Goal: Information Seeking & Learning: Learn about a topic

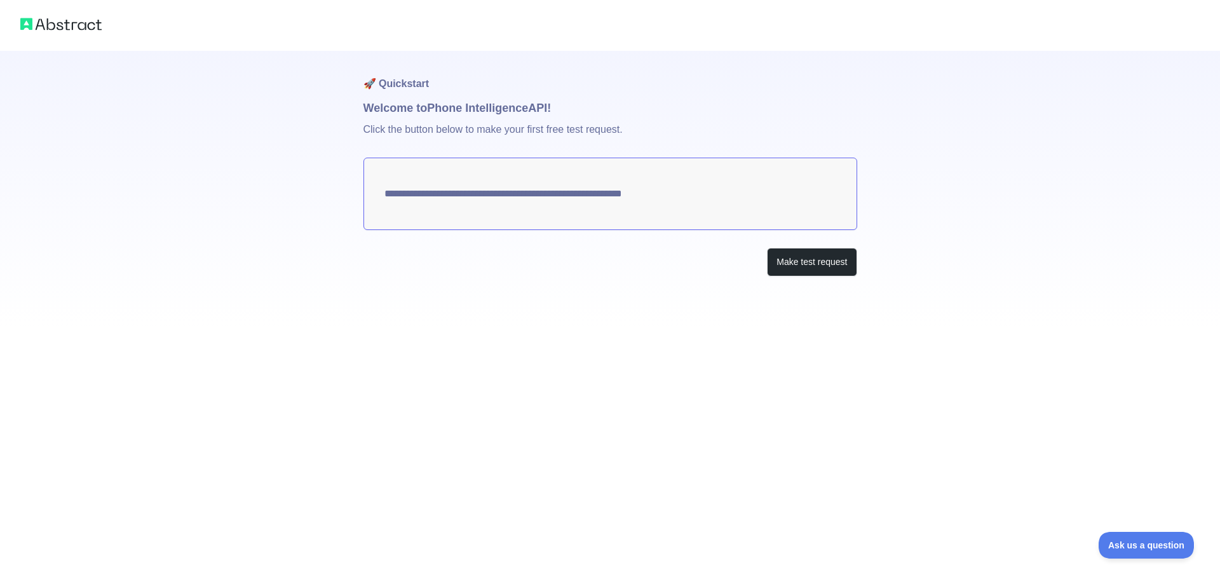
click at [592, 196] on textarea "**********" at bounding box center [611, 194] width 494 height 72
click at [806, 263] on button "Make test request" at bounding box center [812, 262] width 90 height 29
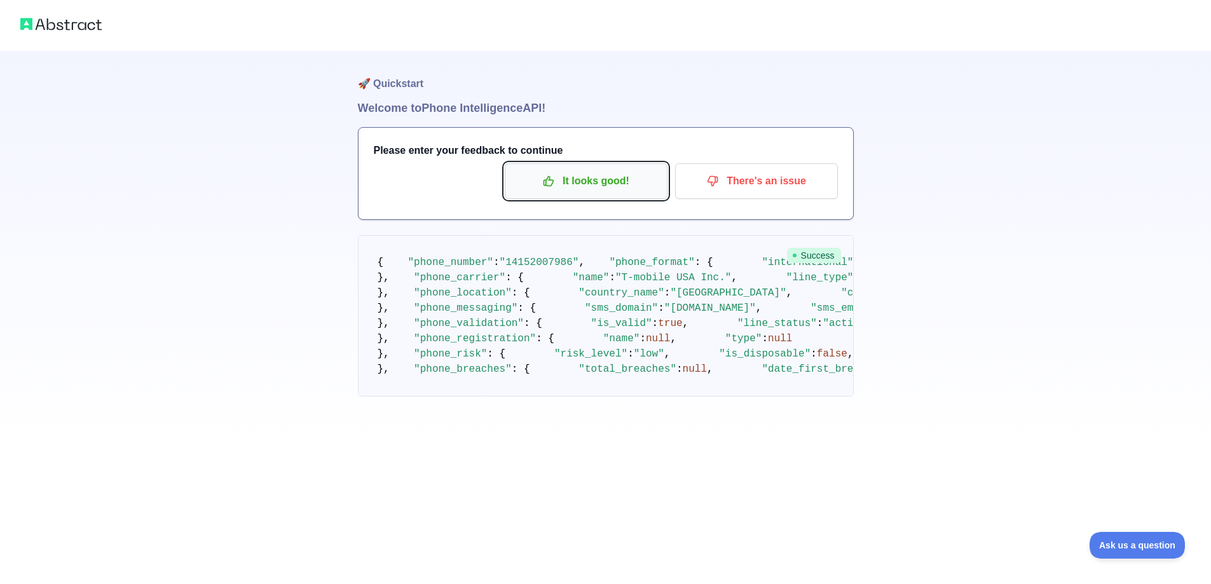
click at [629, 186] on p "It looks good!" at bounding box center [586, 181] width 144 height 22
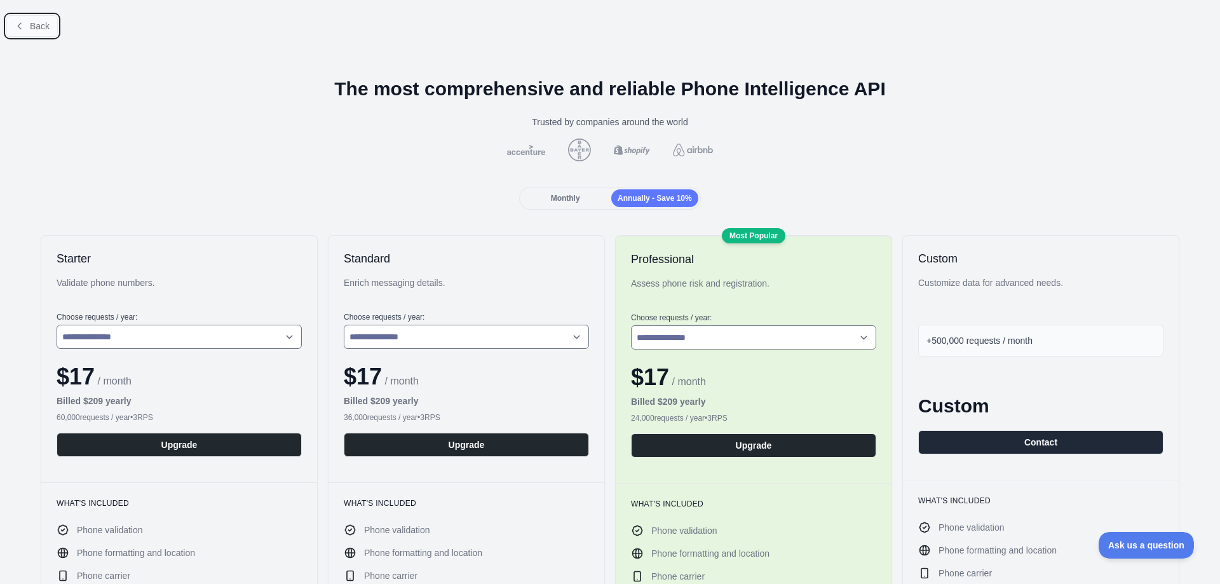
click at [40, 32] on button "Back" at bounding box center [31, 26] width 51 height 22
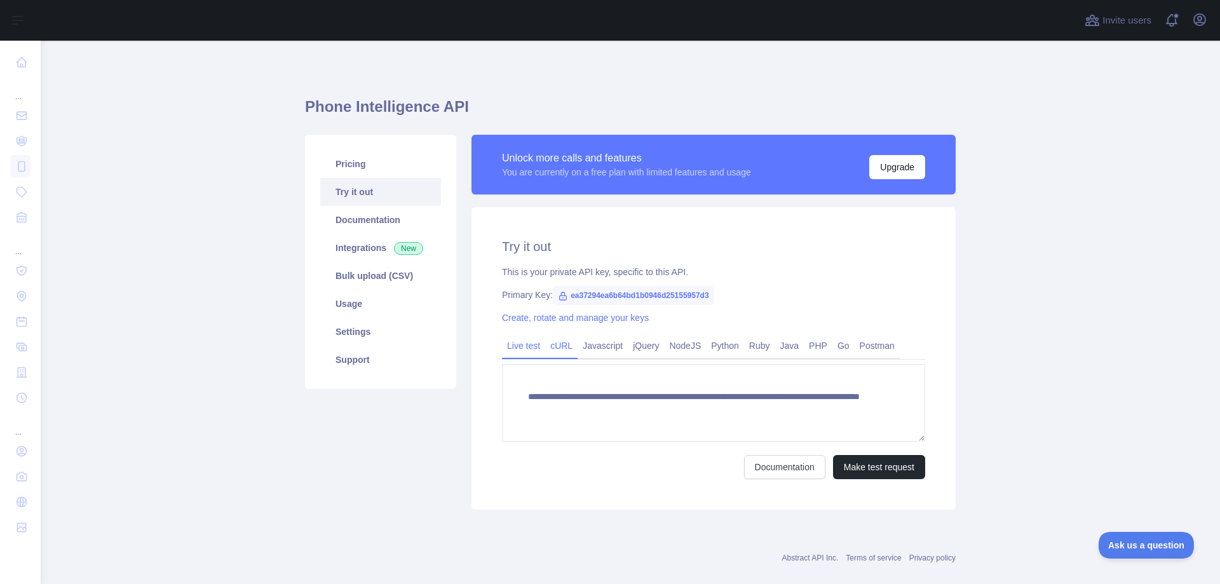
click at [566, 344] on link "cURL" at bounding box center [561, 346] width 32 height 20
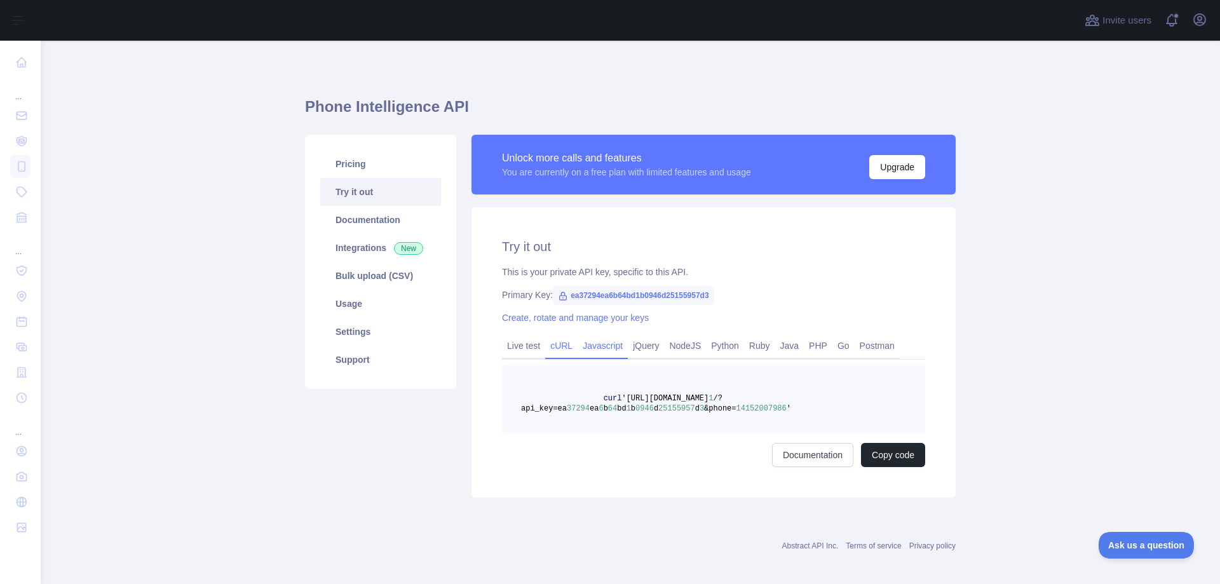
click at [578, 348] on link "Javascript" at bounding box center [603, 346] width 50 height 20
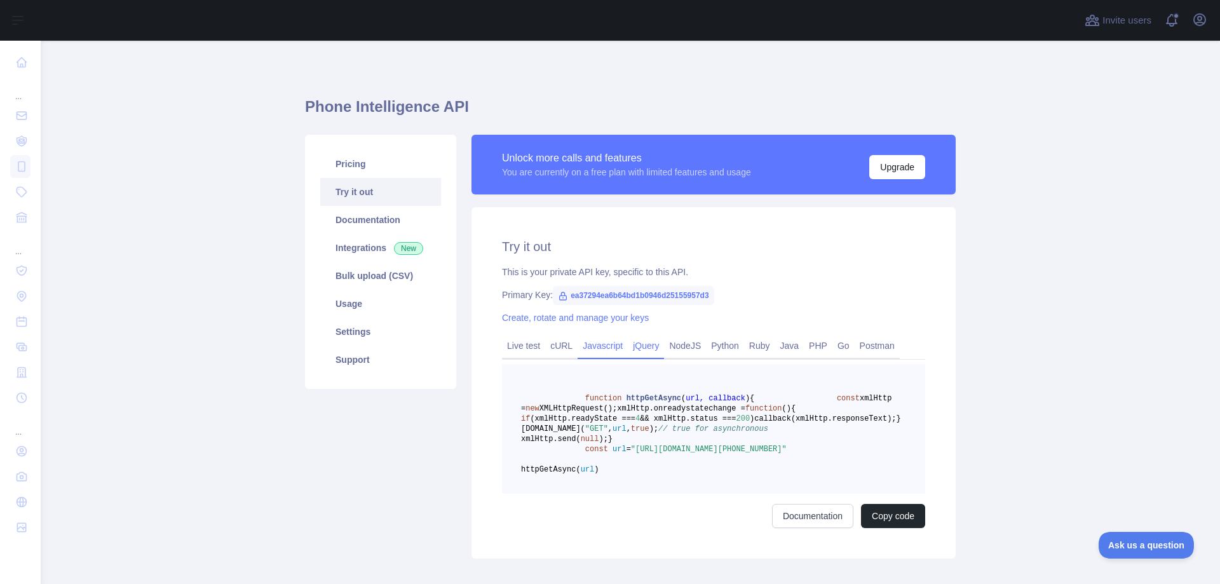
click at [631, 343] on link "jQuery" at bounding box center [646, 346] width 36 height 20
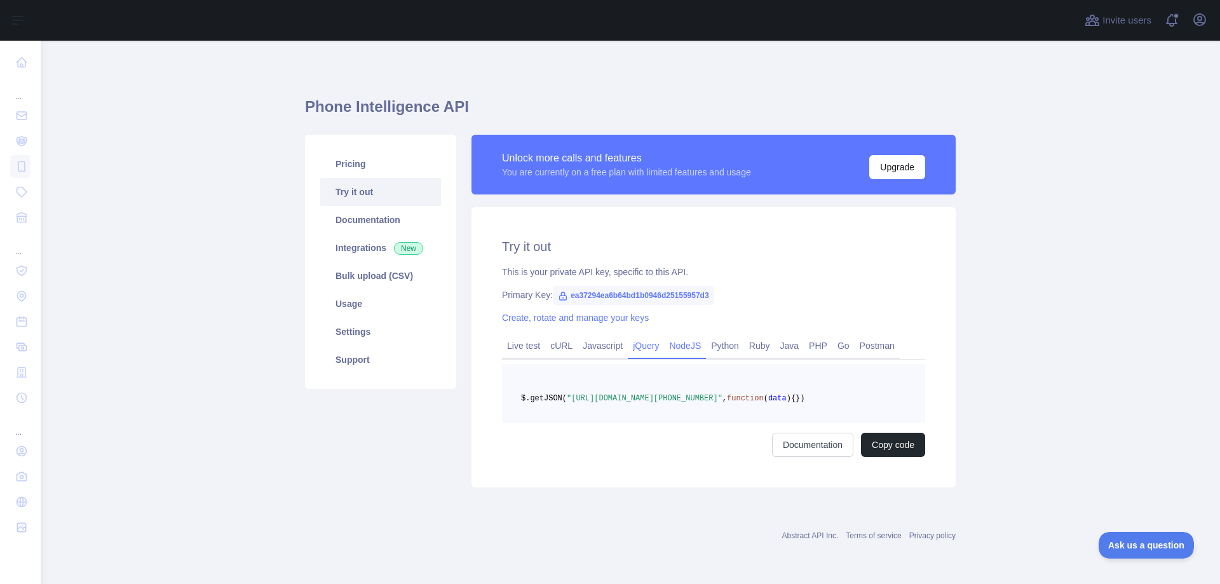
click at [681, 343] on link "NodeJS" at bounding box center [685, 346] width 42 height 20
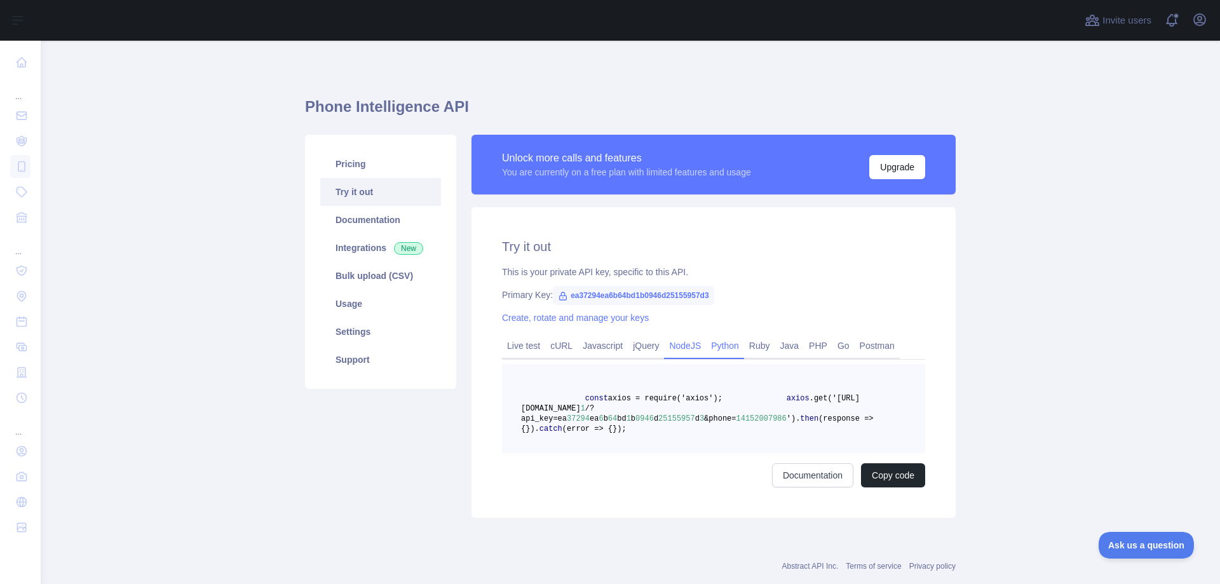
click at [734, 348] on link "Python" at bounding box center [725, 346] width 38 height 20
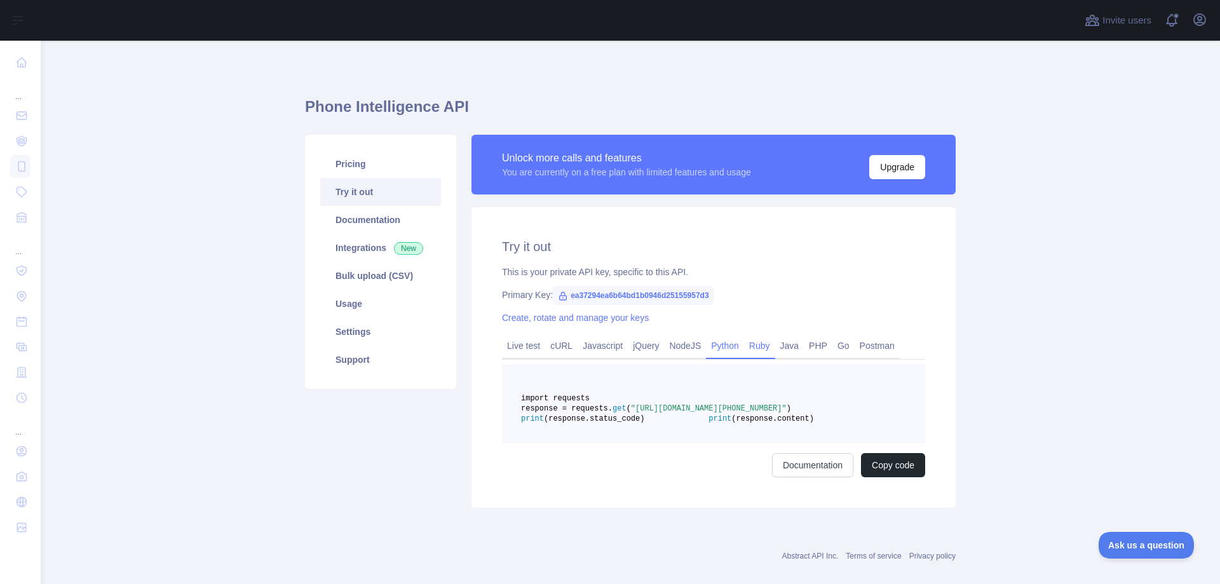
click at [765, 347] on link "Ruby" at bounding box center [759, 346] width 31 height 20
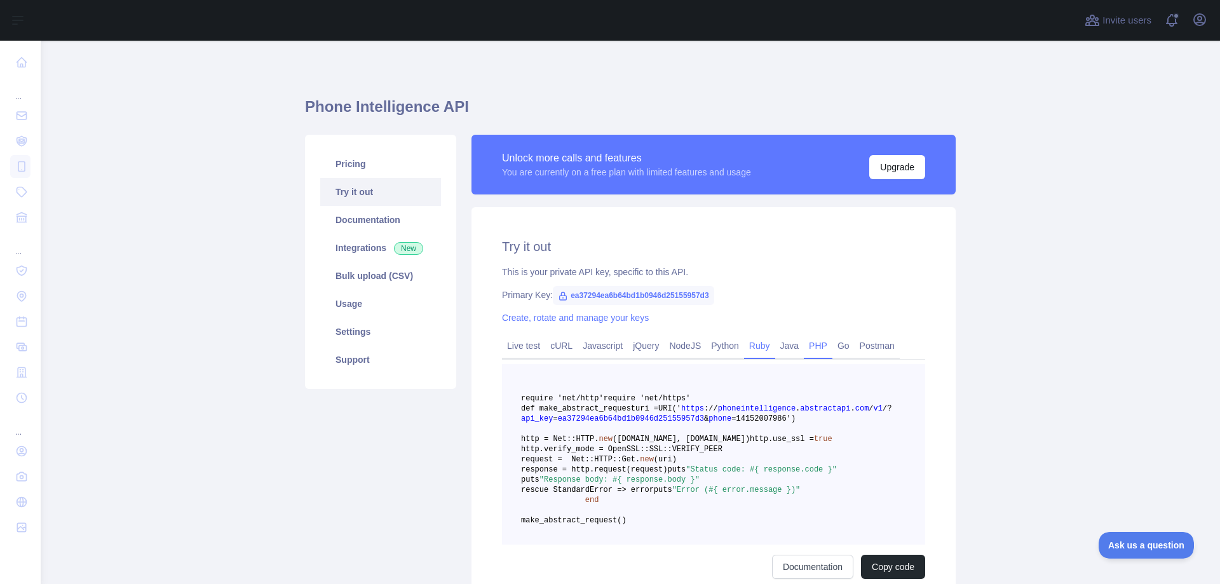
drag, startPoint x: 818, startPoint y: 347, endPoint x: 868, endPoint y: 348, distance: 49.6
click at [819, 347] on link "PHP" at bounding box center [818, 346] width 29 height 20
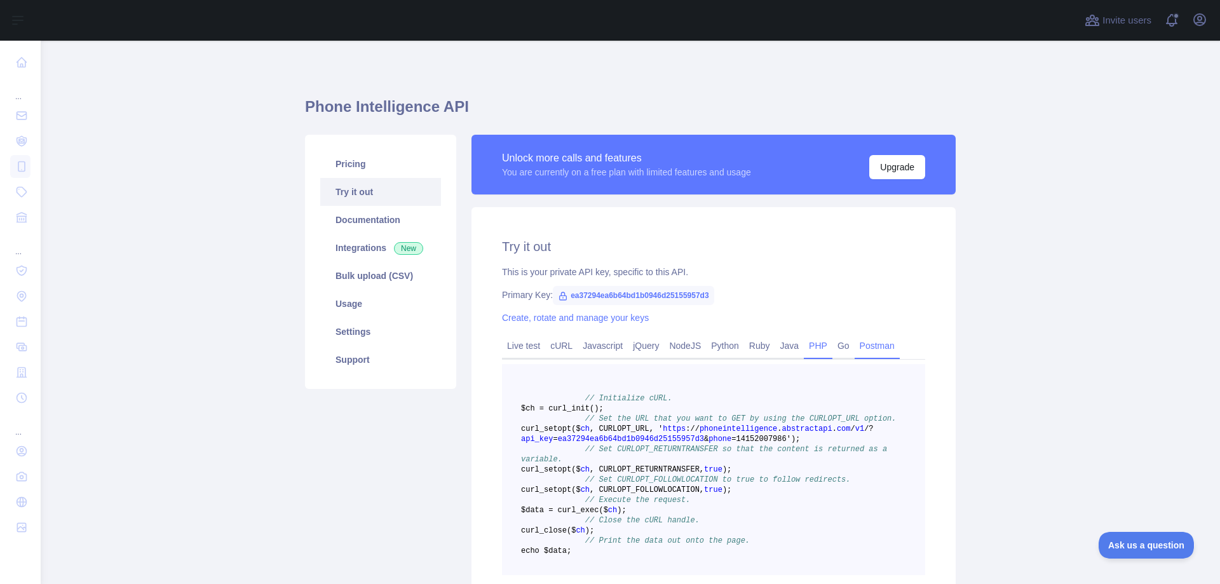
click at [868, 348] on link "Postman" at bounding box center [877, 346] width 45 height 20
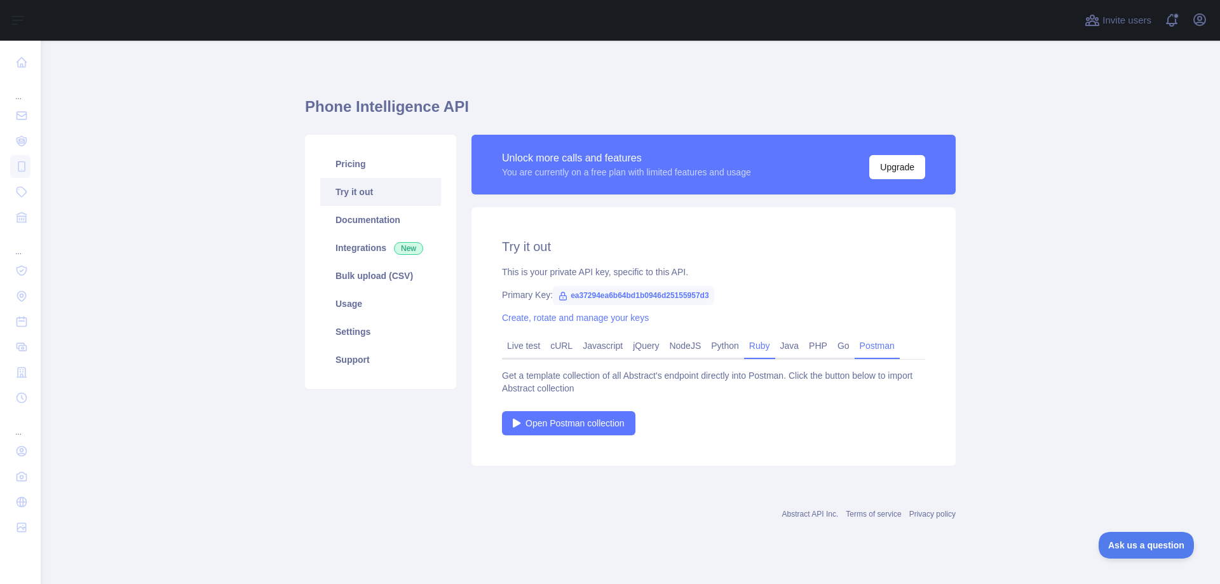
click at [758, 348] on link "Ruby" at bounding box center [759, 346] width 31 height 20
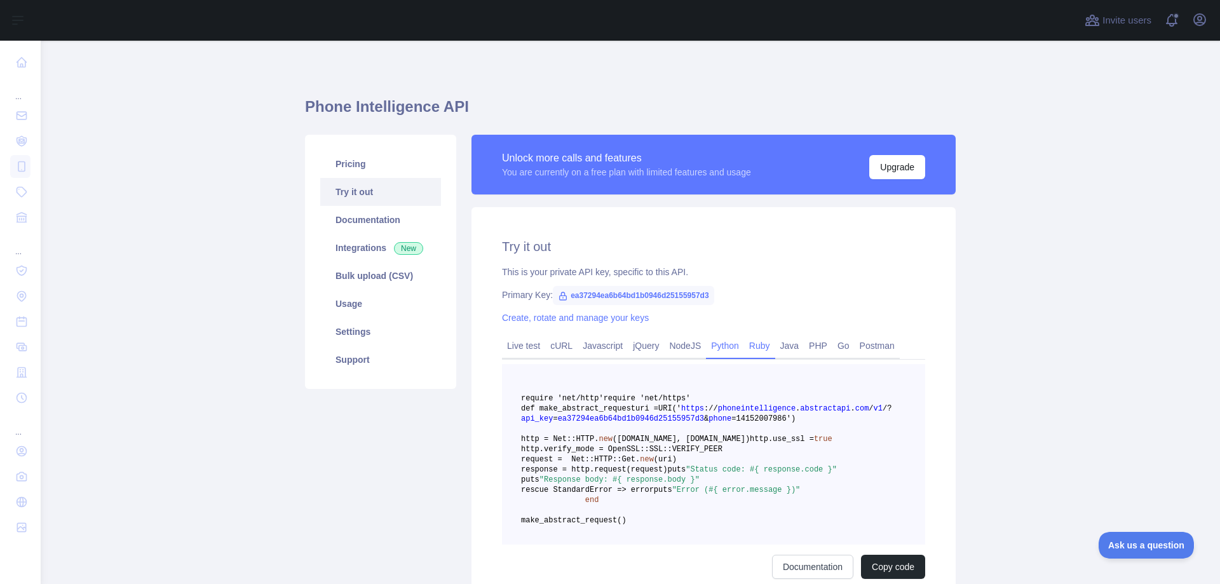
click at [710, 346] on link "Python" at bounding box center [725, 346] width 38 height 20
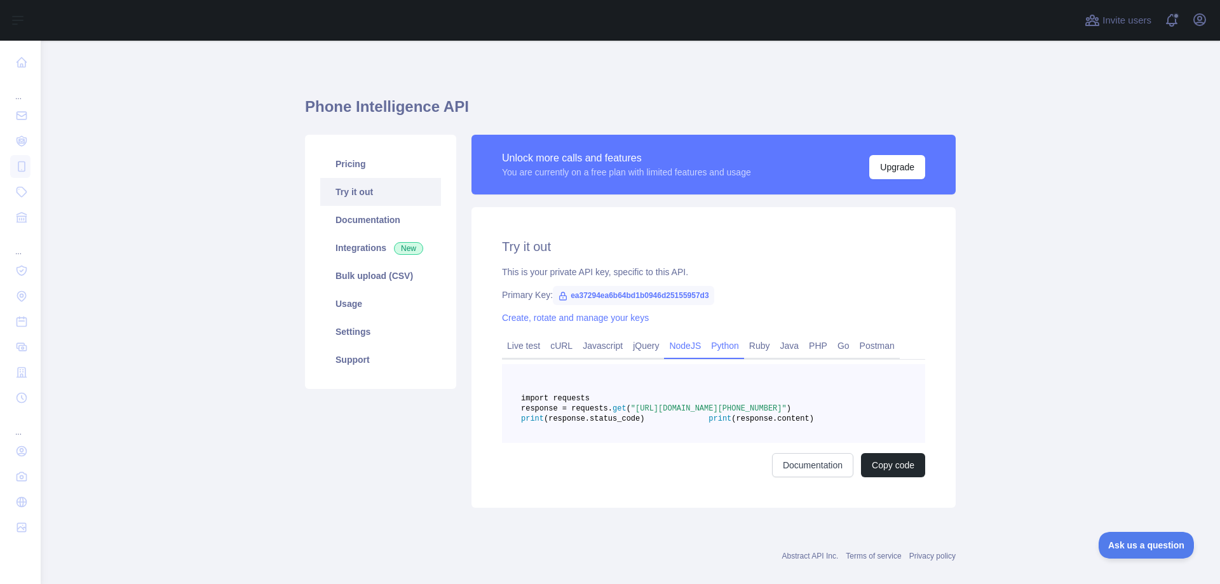
click at [664, 343] on link "NodeJS" at bounding box center [685, 346] width 42 height 20
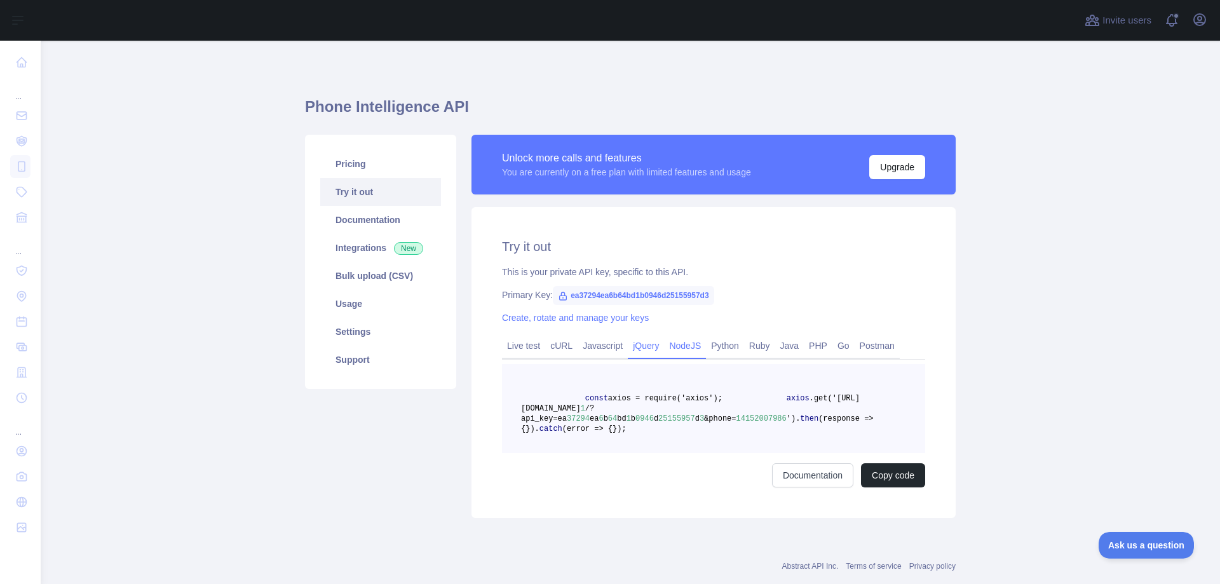
click at [636, 339] on link "jQuery" at bounding box center [646, 346] width 36 height 20
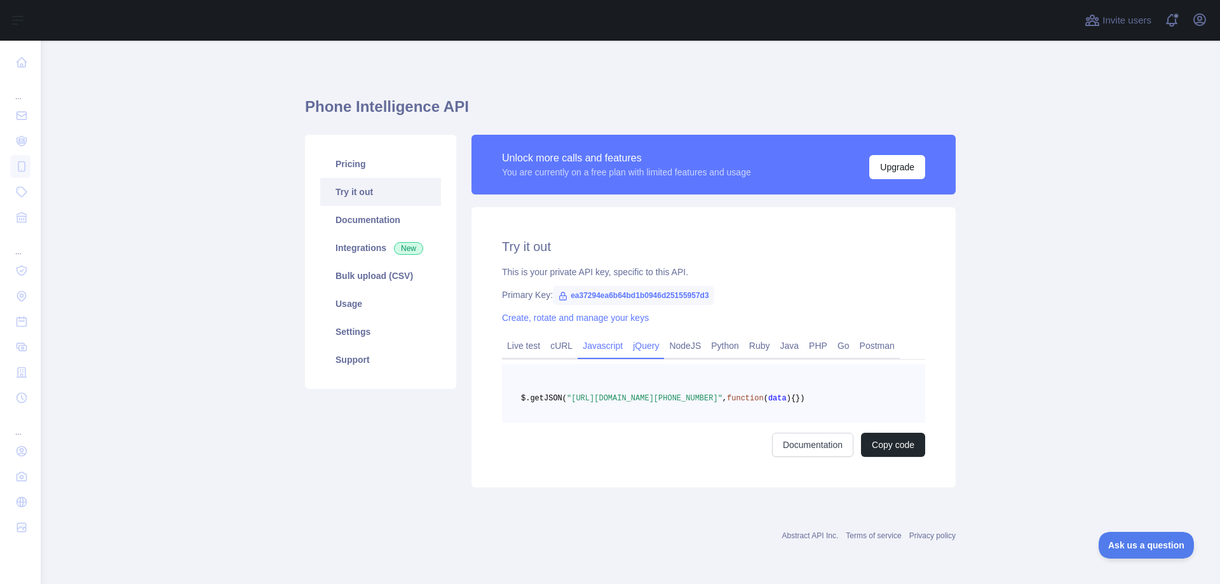
click at [604, 346] on link "Javascript" at bounding box center [603, 346] width 50 height 20
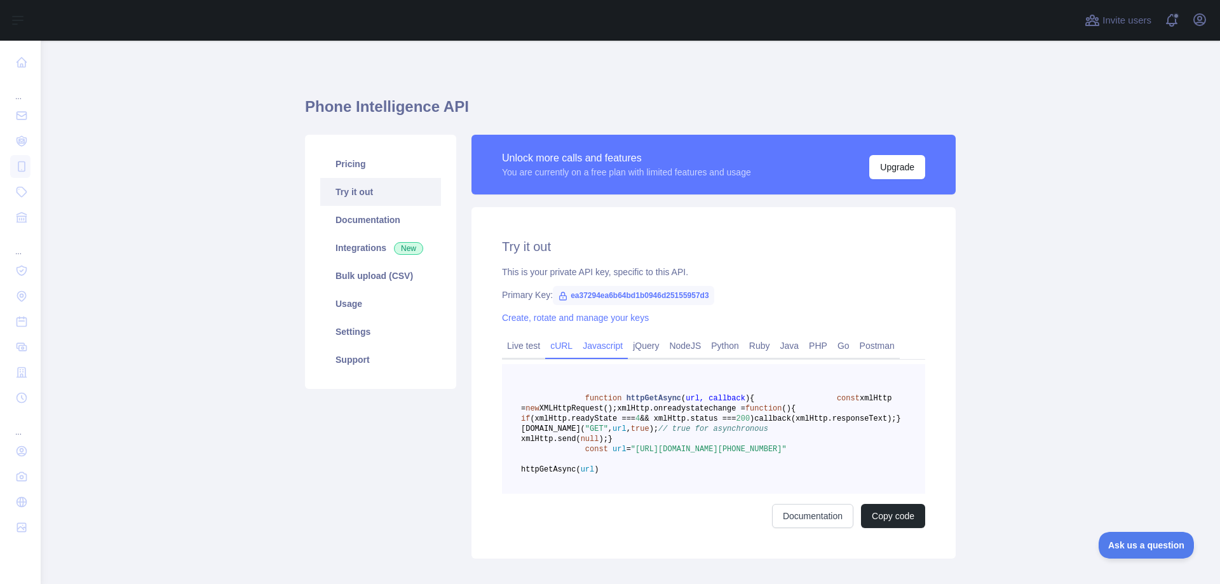
drag, startPoint x: 548, startPoint y: 348, endPoint x: 542, endPoint y: 342, distance: 8.6
click at [547, 348] on link "cURL" at bounding box center [561, 346] width 32 height 20
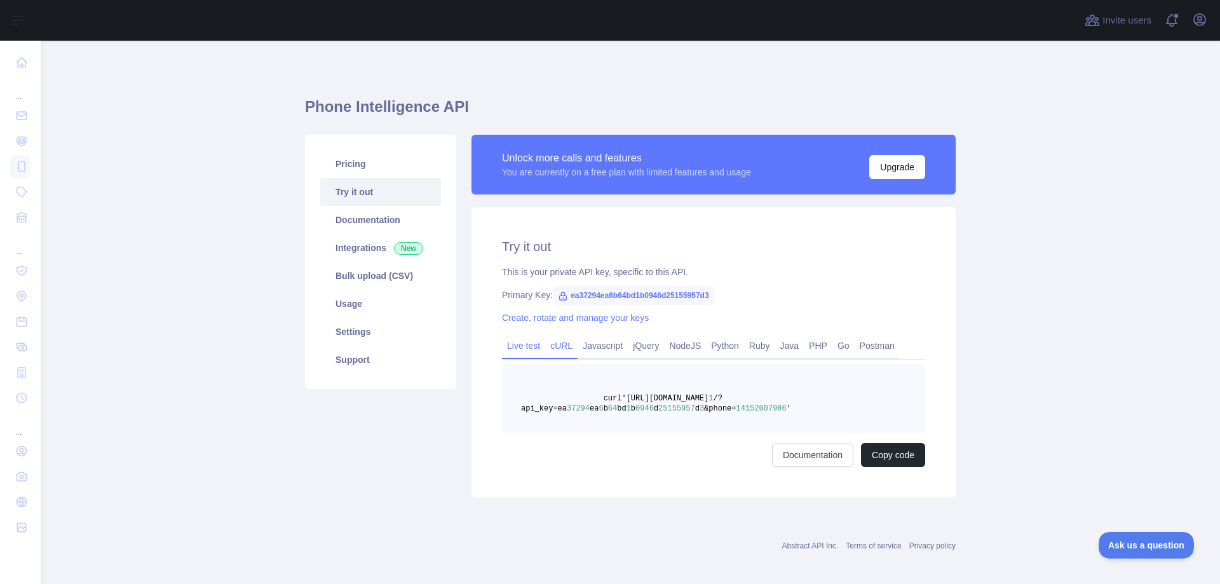
click at [519, 342] on link "Live test" at bounding box center [523, 346] width 43 height 20
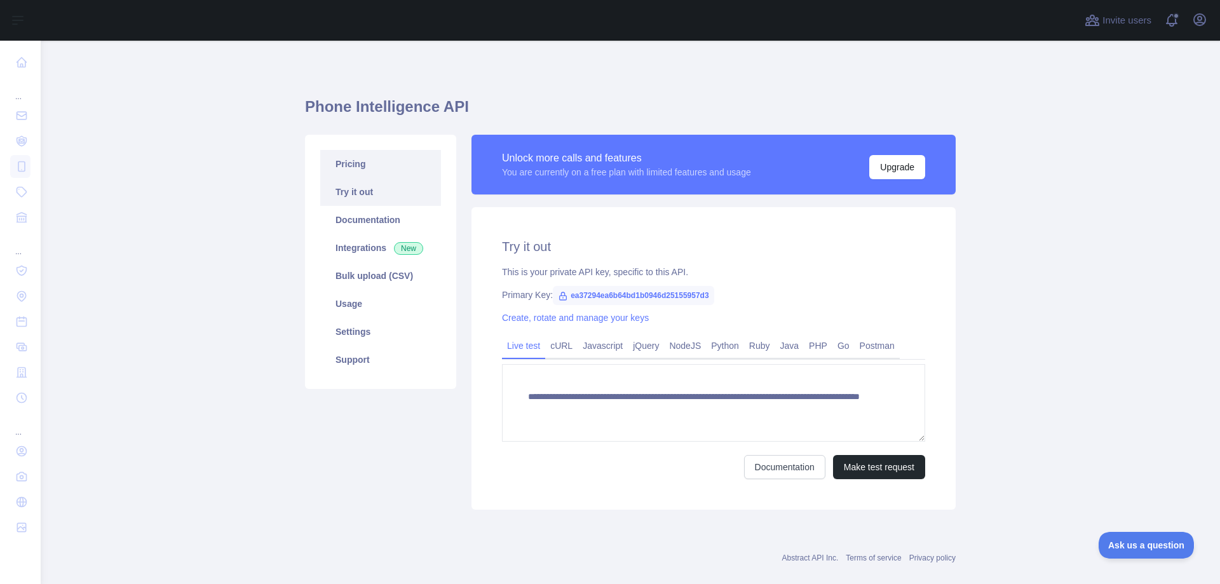
click at [358, 170] on link "Pricing" at bounding box center [380, 164] width 121 height 28
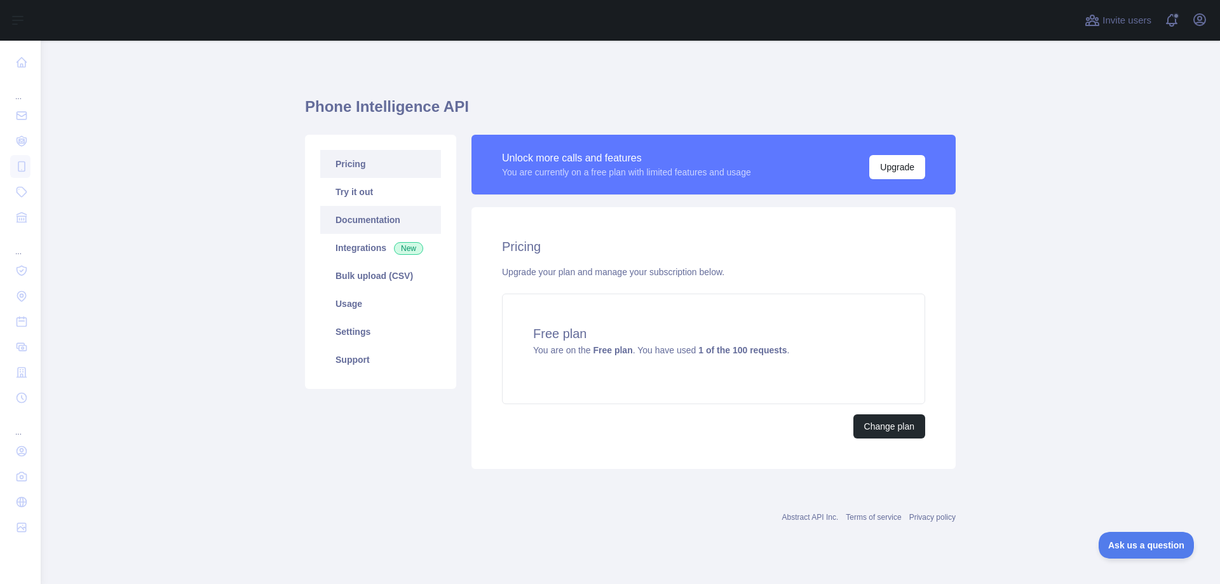
click at [364, 219] on link "Documentation" at bounding box center [380, 220] width 121 height 28
click at [366, 239] on link "Integrations New" at bounding box center [380, 248] width 121 height 28
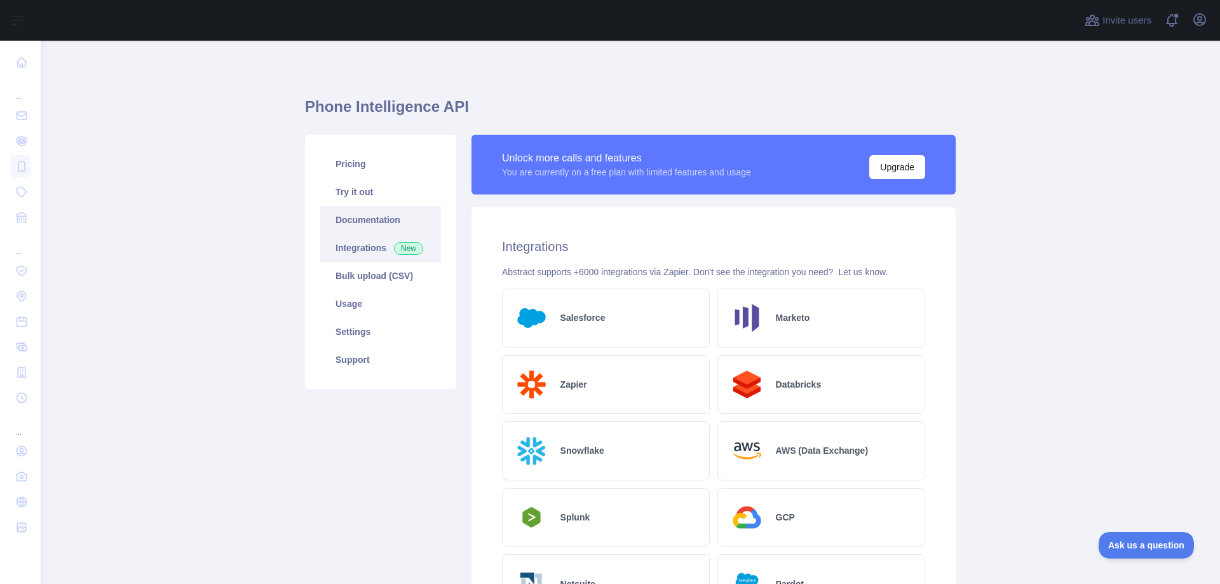
click at [375, 219] on link "Documentation" at bounding box center [380, 220] width 121 height 28
click at [383, 278] on link "Bulk upload (CSV)" at bounding box center [380, 276] width 121 height 28
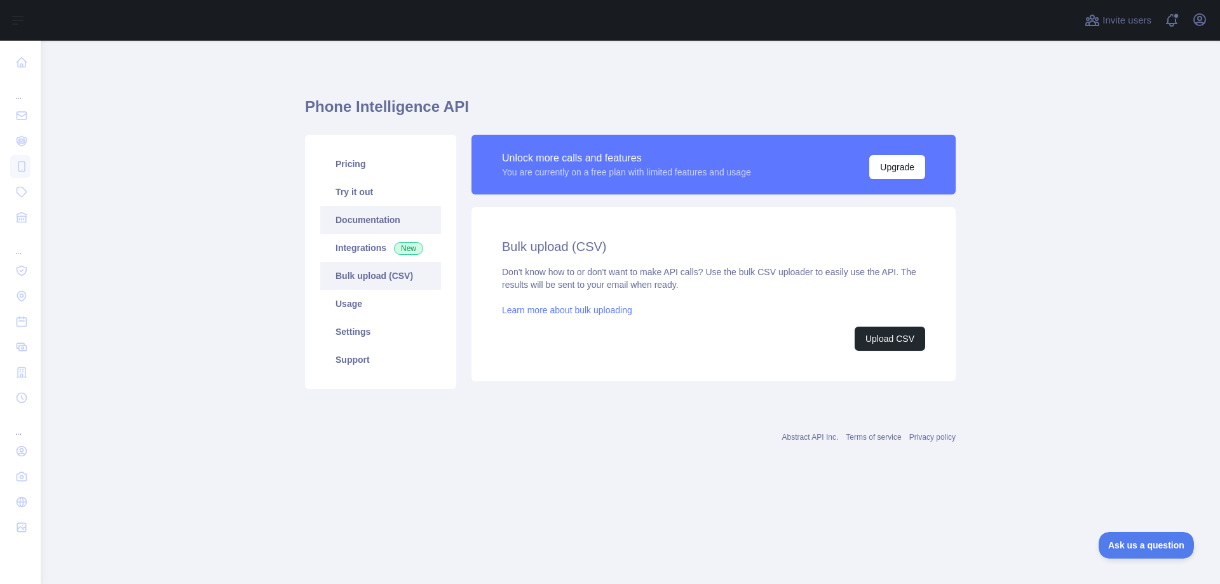
click at [378, 215] on link "Documentation" at bounding box center [380, 220] width 121 height 28
click at [369, 198] on link "Try it out" at bounding box center [380, 192] width 121 height 28
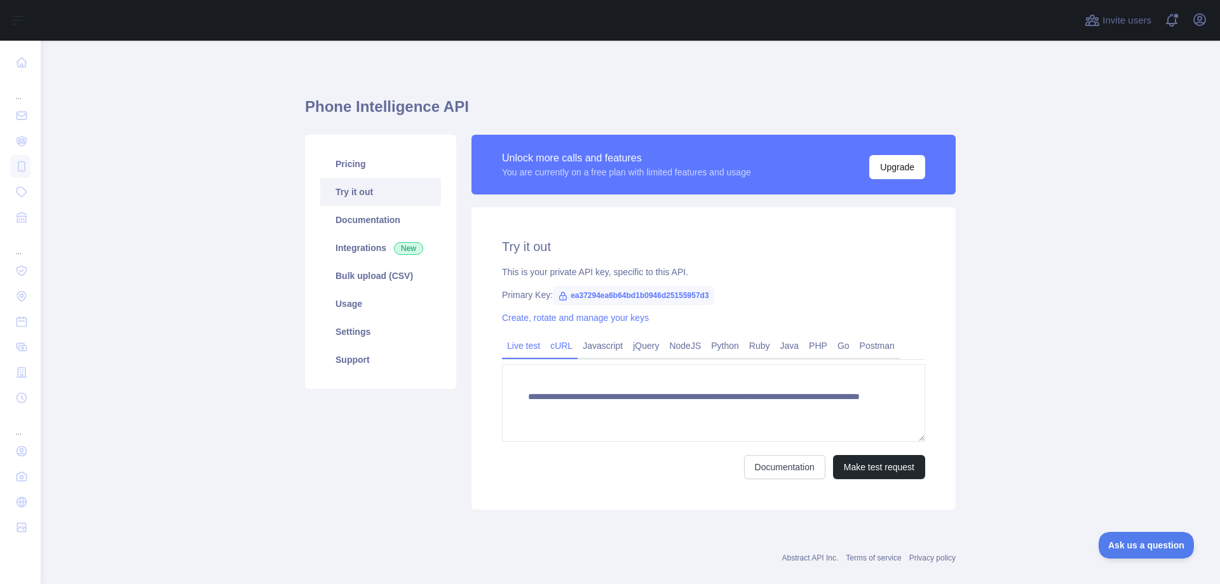
click at [547, 349] on link "cURL" at bounding box center [561, 346] width 32 height 20
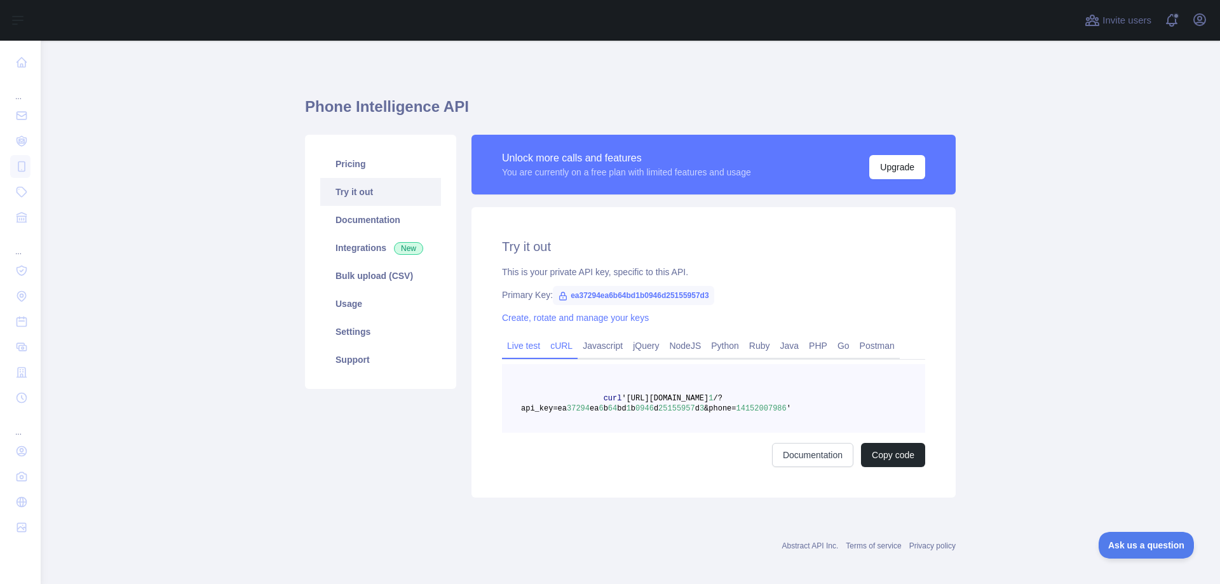
click at [520, 349] on link "Live test" at bounding box center [523, 346] width 43 height 20
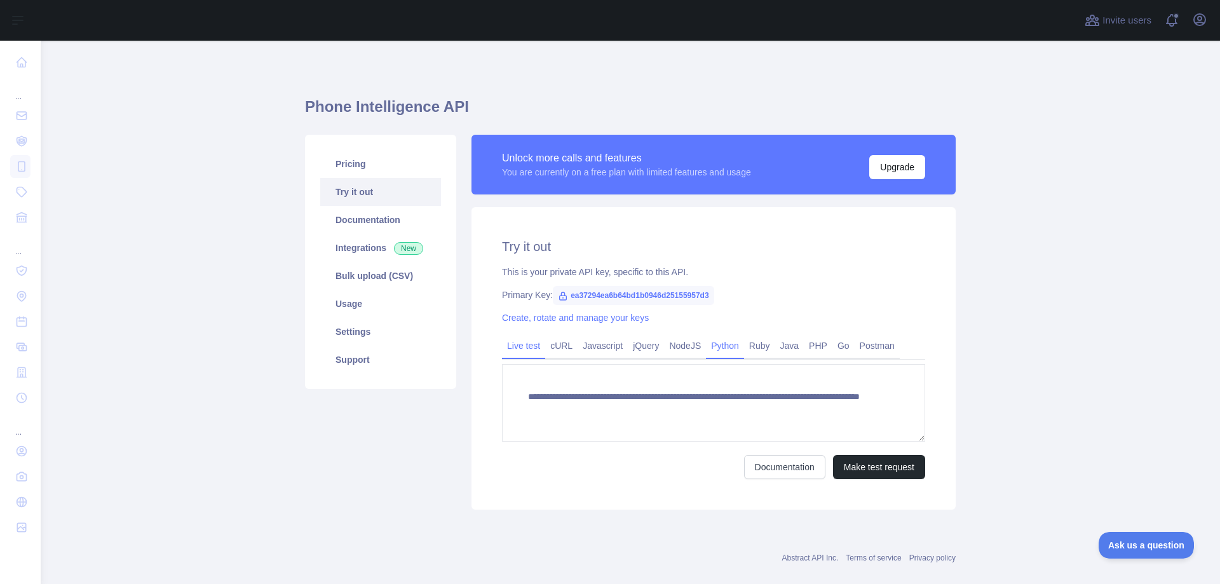
click at [733, 353] on link "Python" at bounding box center [725, 346] width 38 height 20
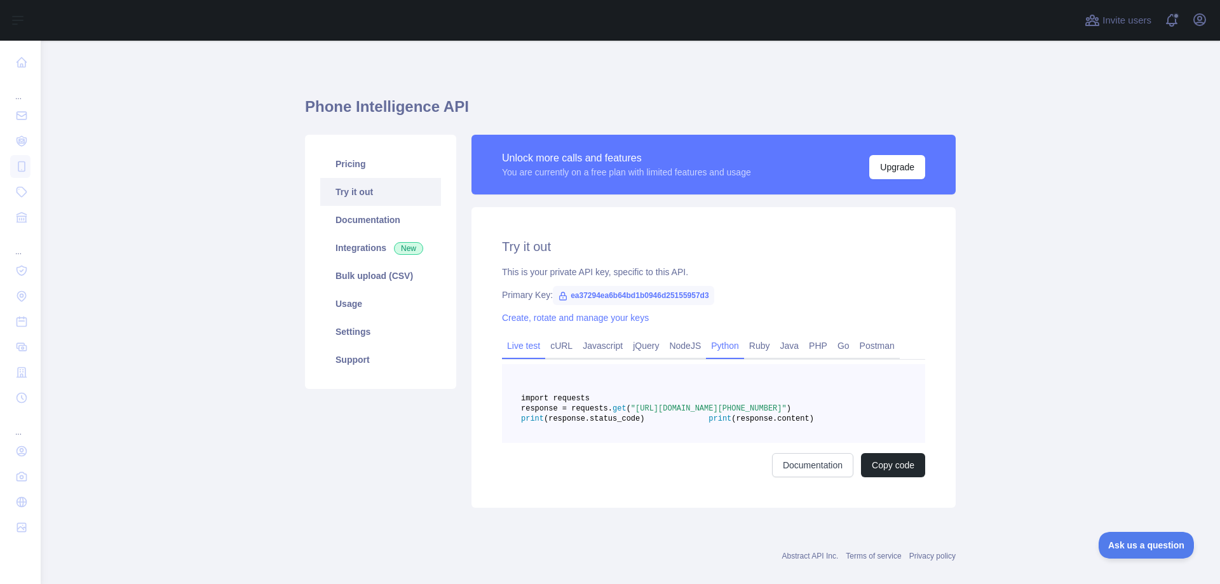
click at [518, 354] on link "Live test" at bounding box center [523, 346] width 43 height 20
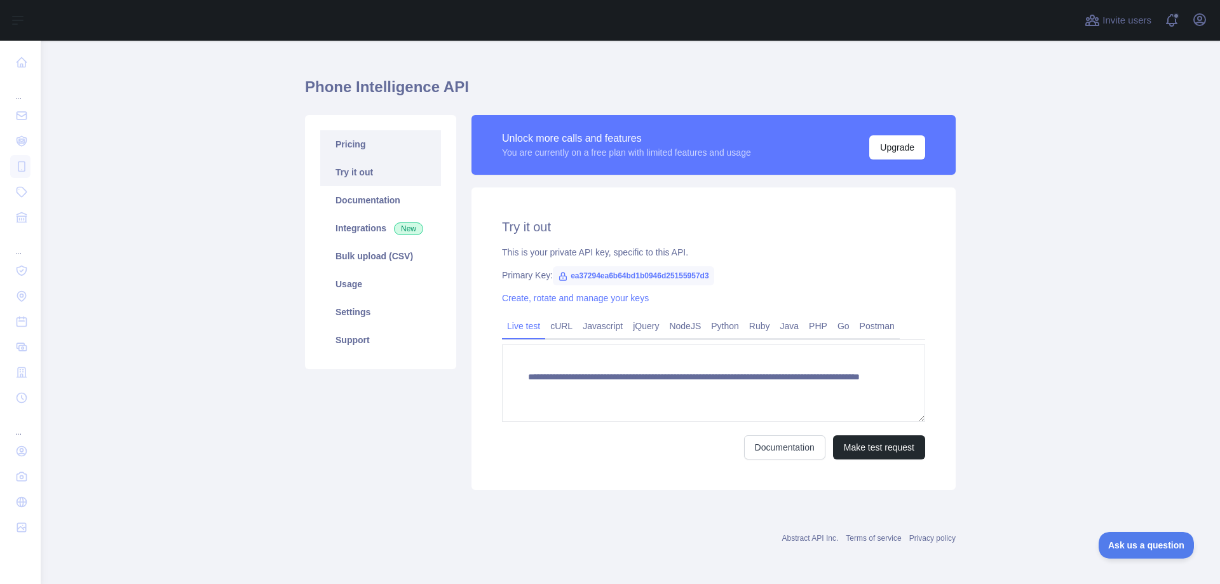
click at [381, 147] on link "Pricing" at bounding box center [380, 144] width 121 height 28
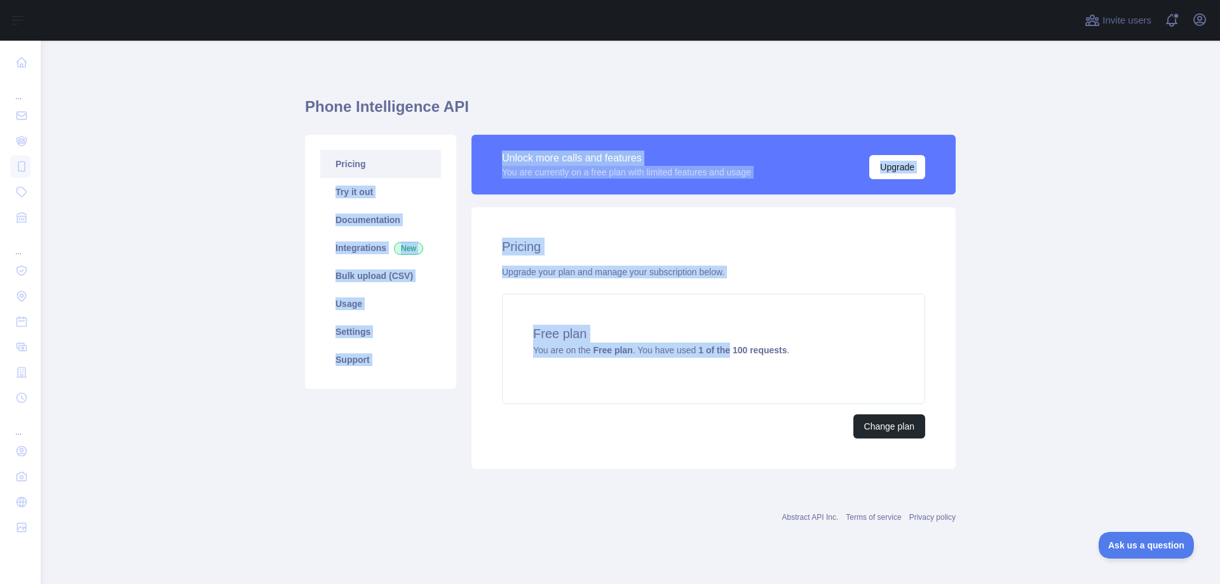
drag, startPoint x: 728, startPoint y: 350, endPoint x: 284, endPoint y: 194, distance: 470.4
click at [289, 201] on main "Phone Intelligence API Pricing Try it out Documentation Integrations New Bulk u…" at bounding box center [631, 312] width 1180 height 543
click at [284, 194] on main "Phone Intelligence API Pricing Try it out Documentation Integrations New Bulk u…" at bounding box center [631, 312] width 1180 height 543
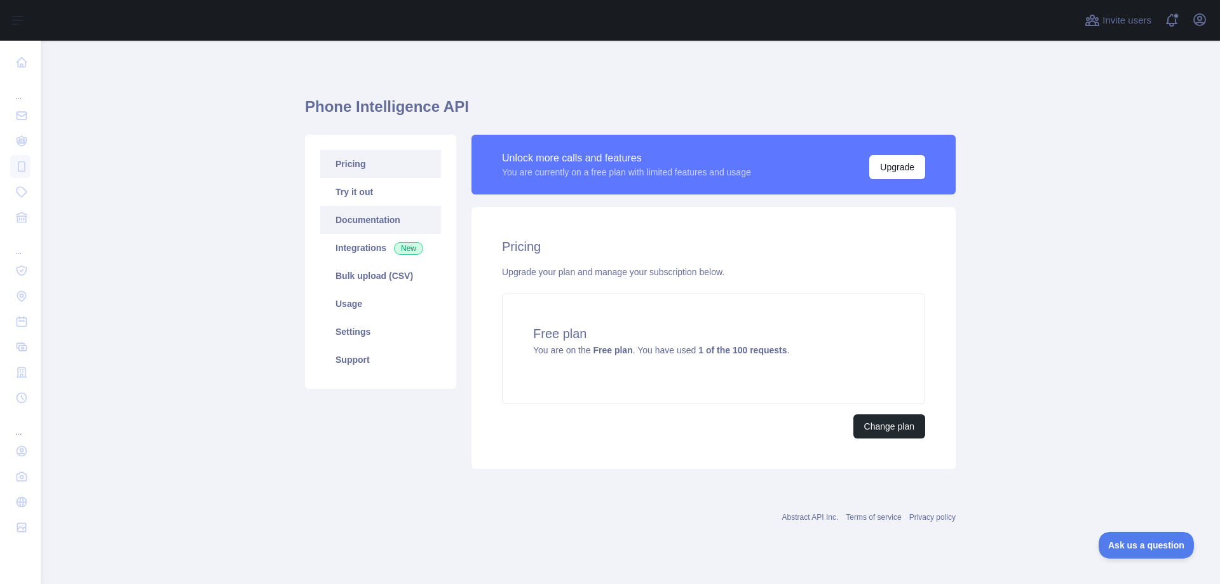
click at [359, 215] on link "Documentation" at bounding box center [380, 220] width 121 height 28
click at [380, 190] on link "Try it out" at bounding box center [380, 192] width 121 height 28
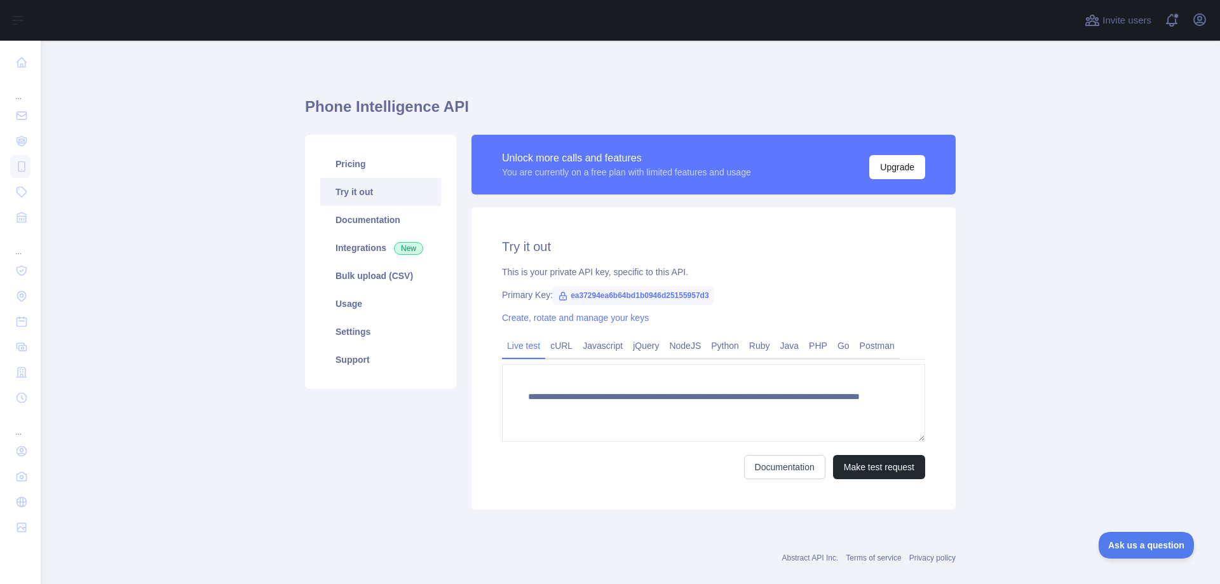
click at [646, 294] on span "ea37294ea6b64bd1b0946d25155957d3" at bounding box center [633, 295] width 161 height 19
copy span "ea37294ea6b64bd1b0946d25155957d3"
click at [371, 191] on link "Try it out" at bounding box center [380, 192] width 121 height 28
click at [376, 303] on link "Usage" at bounding box center [380, 304] width 121 height 28
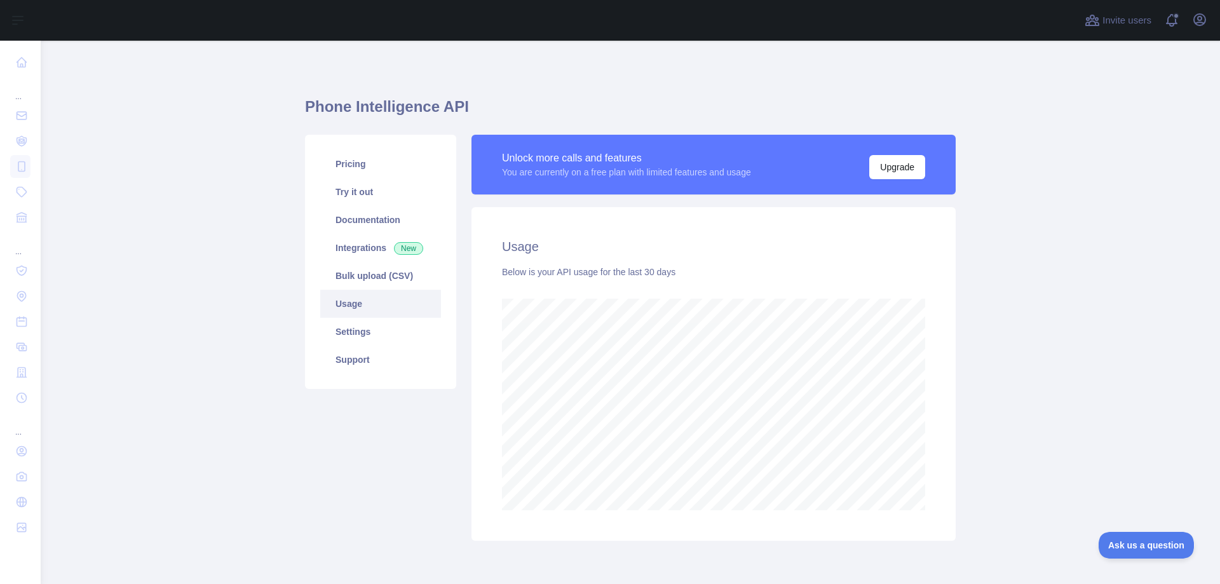
scroll to position [51, 0]
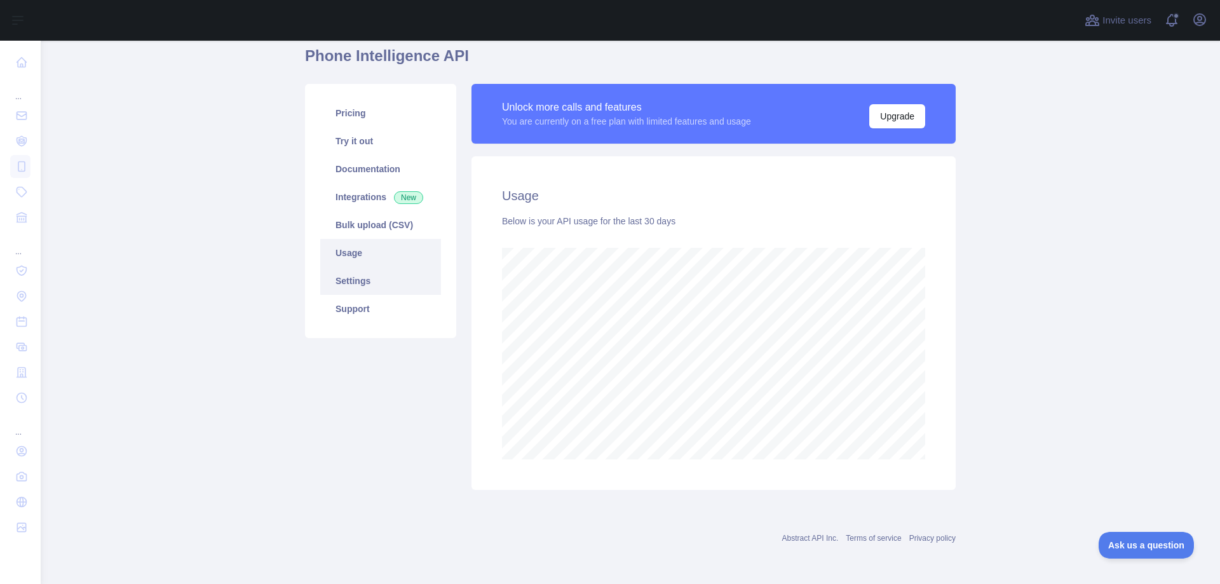
click at [381, 279] on link "Settings" at bounding box center [380, 281] width 121 height 28
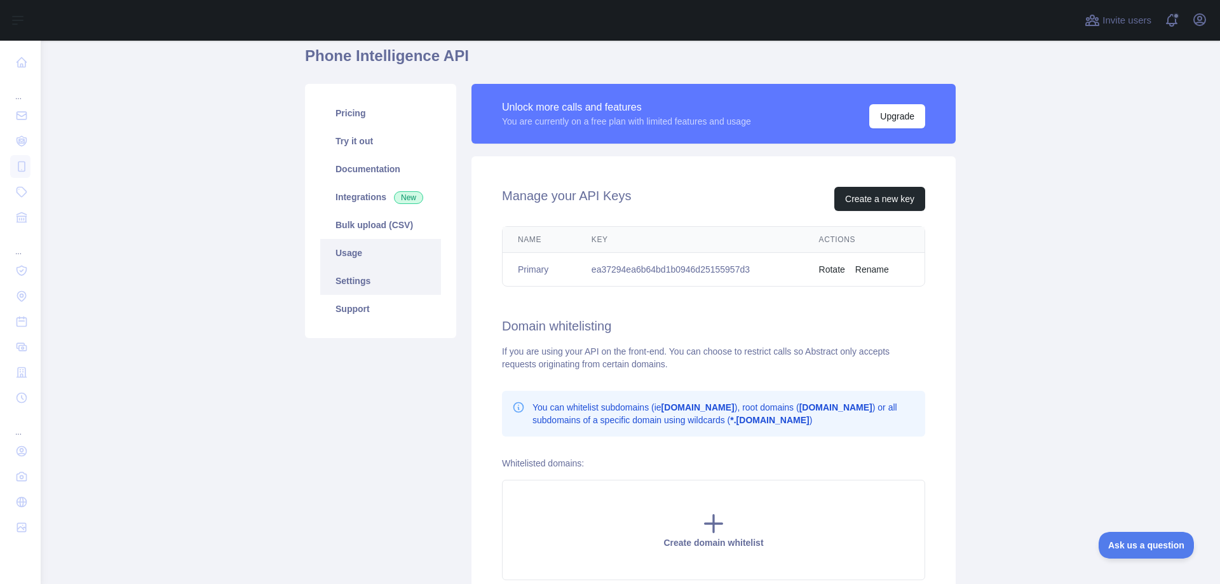
click at [378, 259] on link "Usage" at bounding box center [380, 253] width 121 height 28
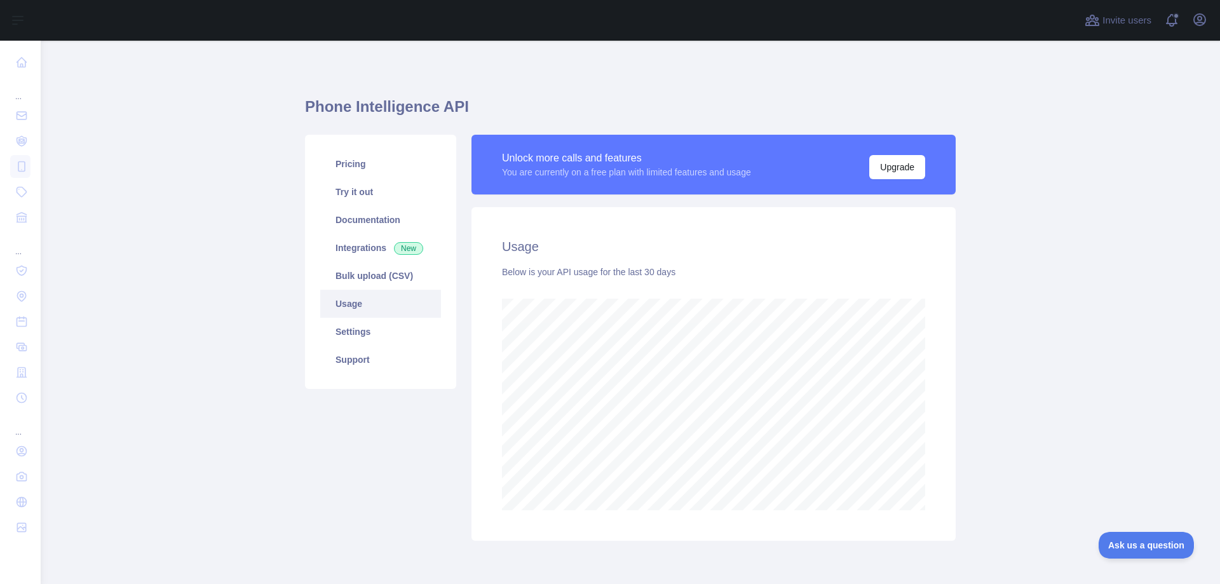
scroll to position [543, 1170]
click at [364, 339] on link "Settings" at bounding box center [380, 332] width 121 height 28
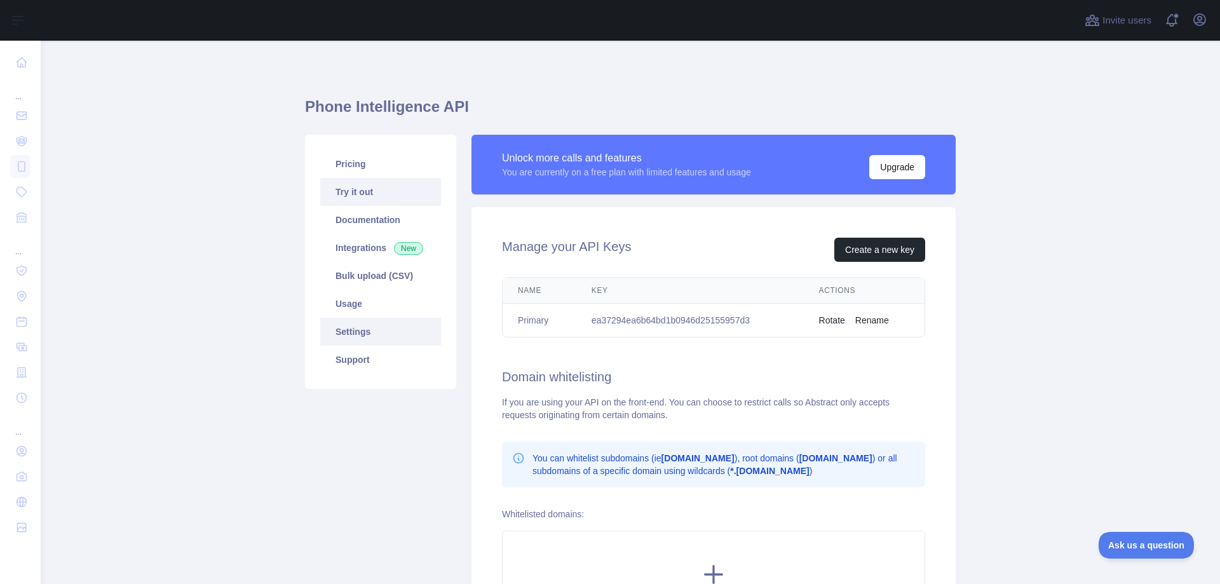
click at [363, 200] on link "Try it out" at bounding box center [380, 192] width 121 height 28
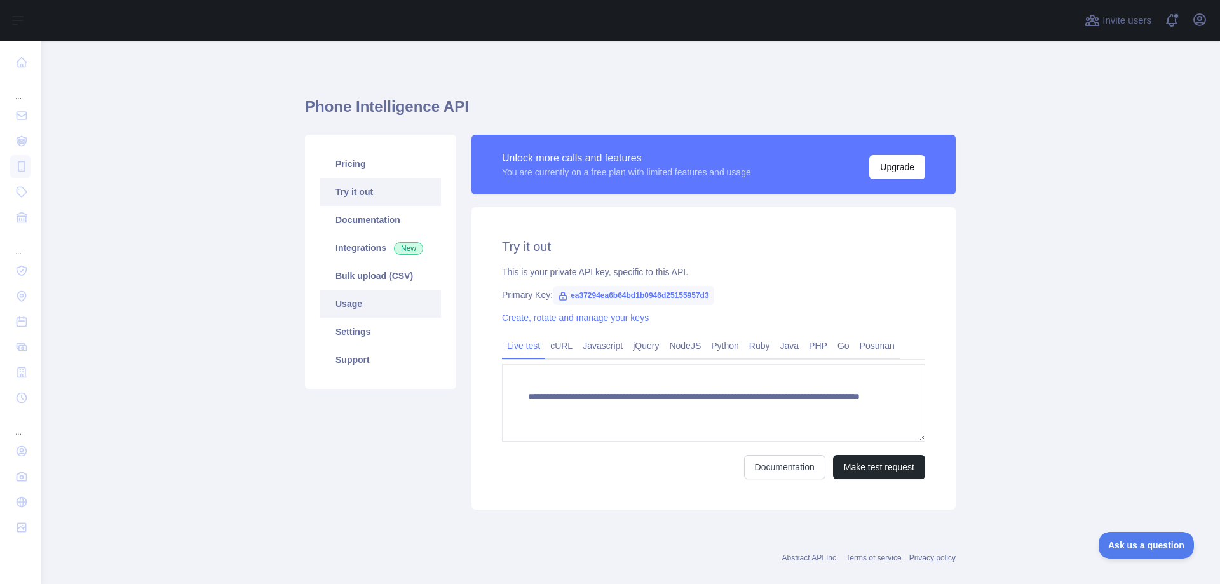
click at [372, 303] on link "Usage" at bounding box center [380, 304] width 121 height 28
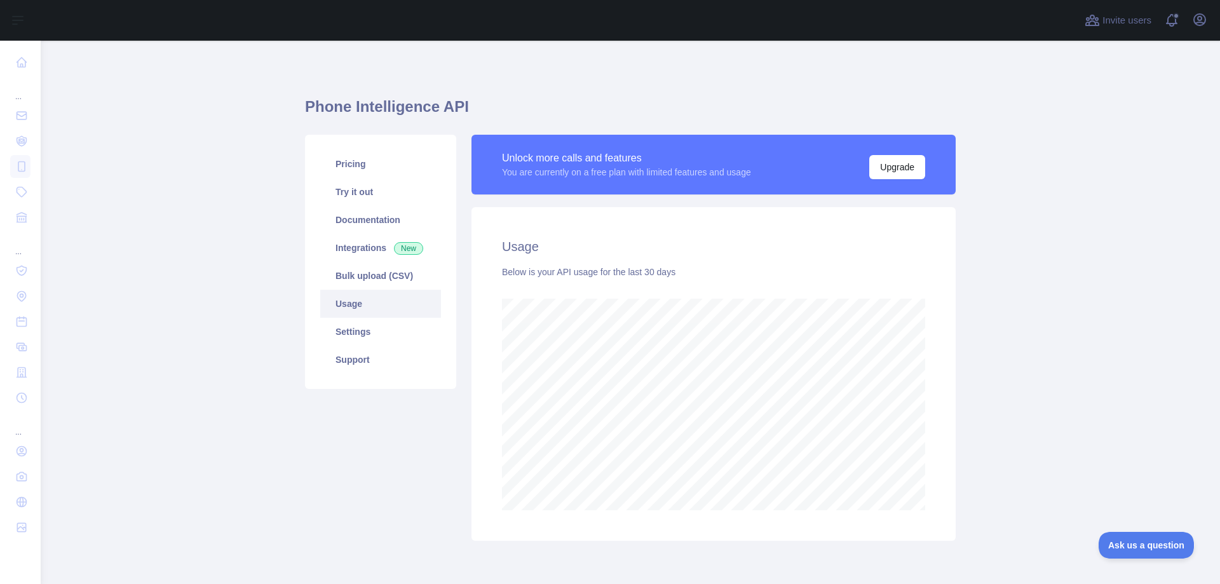
scroll to position [543, 1170]
click at [348, 240] on link "Integrations New" at bounding box center [380, 248] width 121 height 28
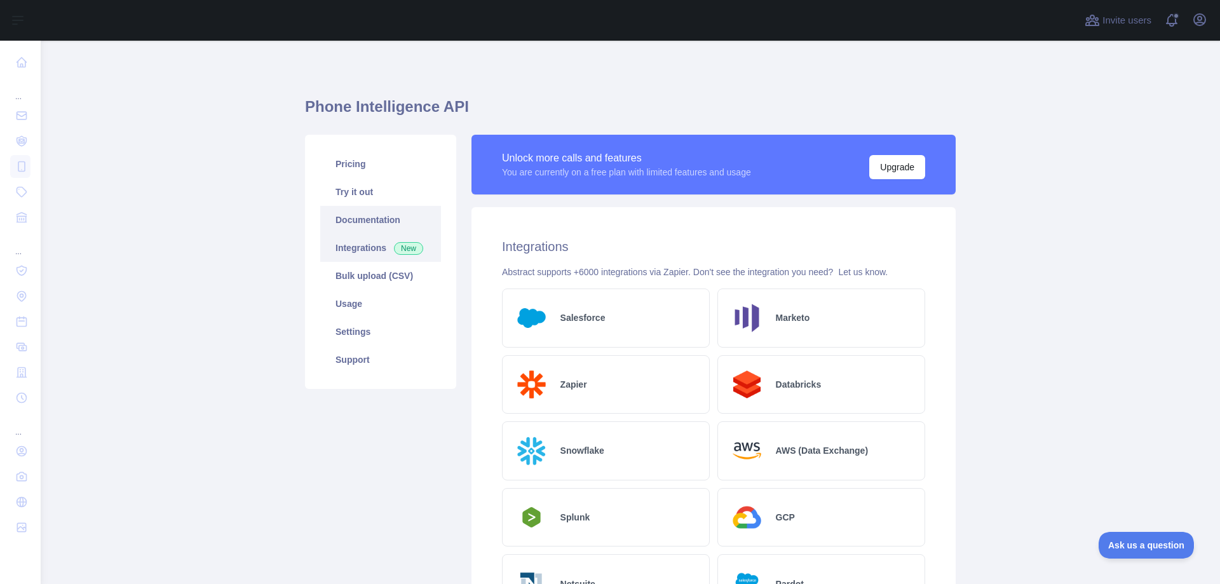
click at [360, 219] on link "Documentation" at bounding box center [380, 220] width 121 height 28
click at [355, 217] on link "Documentation" at bounding box center [380, 220] width 121 height 28
click at [356, 160] on link "Pricing" at bounding box center [380, 164] width 121 height 28
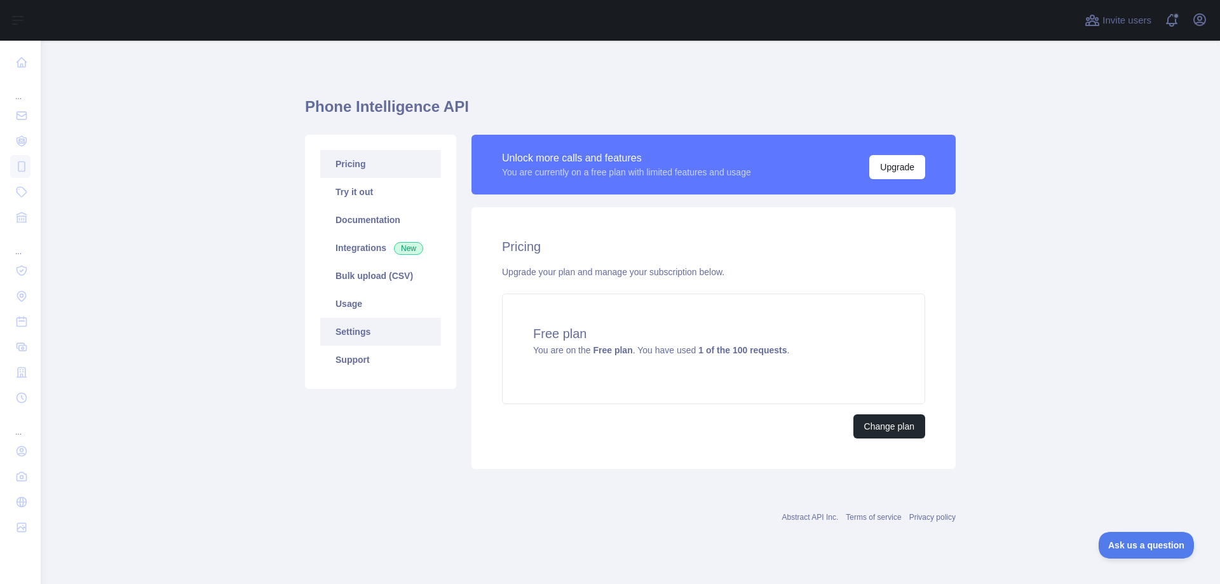
click at [378, 326] on link "Settings" at bounding box center [380, 332] width 121 height 28
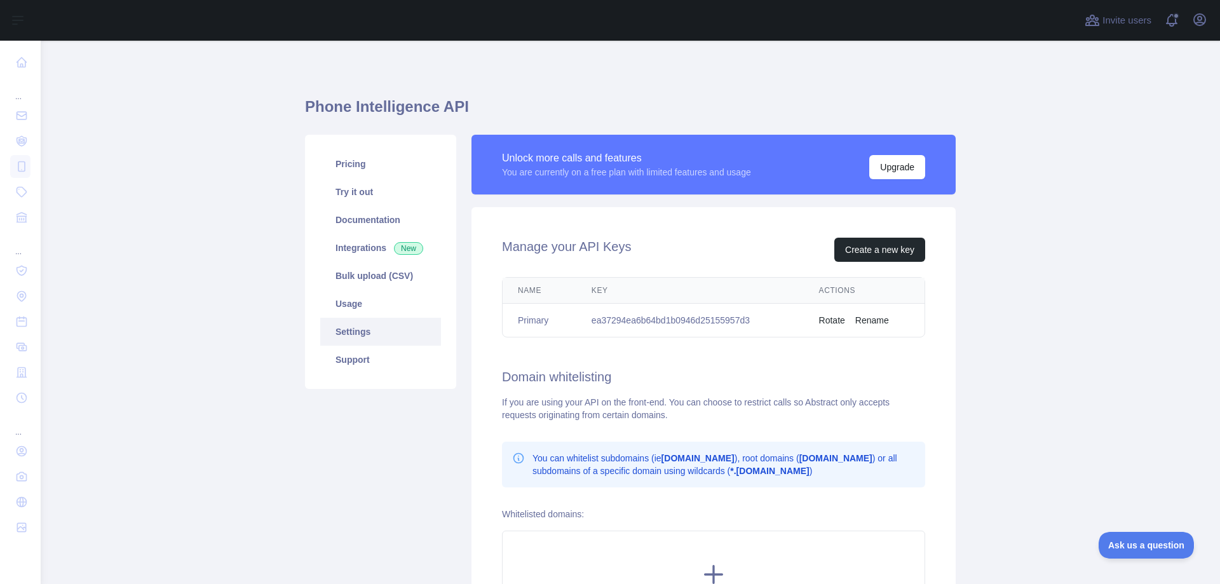
click at [688, 322] on td "ea37294ea6b64bd1b0946d25155957d3" at bounding box center [691, 321] width 228 height 34
copy td "ea37294ea6b64bd1b0946d25155957d3"
click at [353, 303] on link "Usage" at bounding box center [380, 304] width 121 height 28
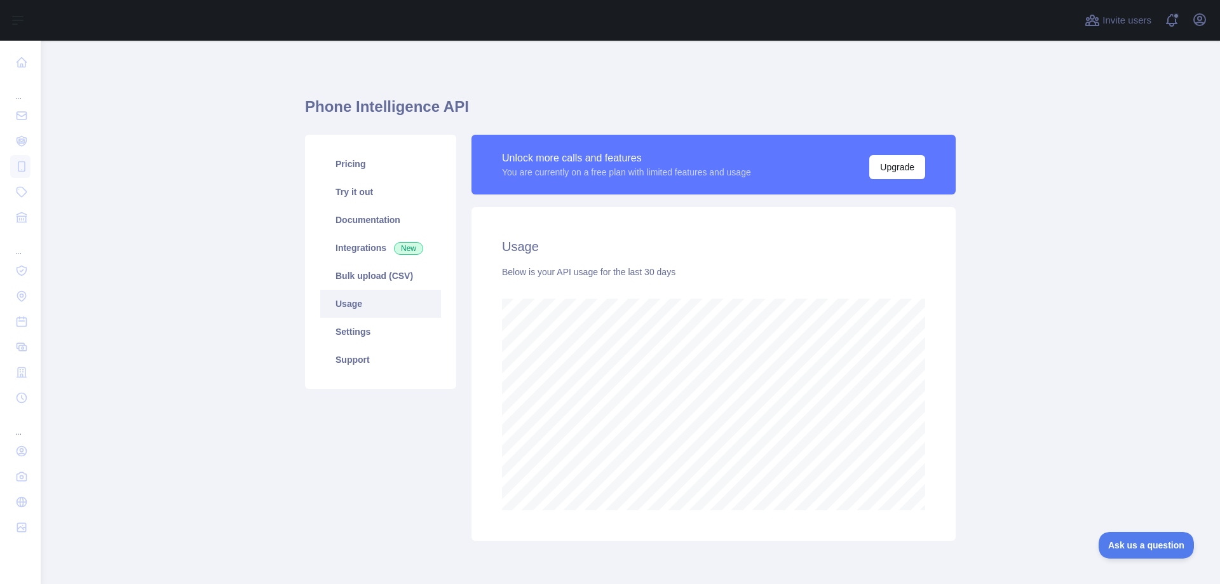
scroll to position [543, 1170]
click at [367, 246] on link "Integrations New" at bounding box center [380, 248] width 121 height 28
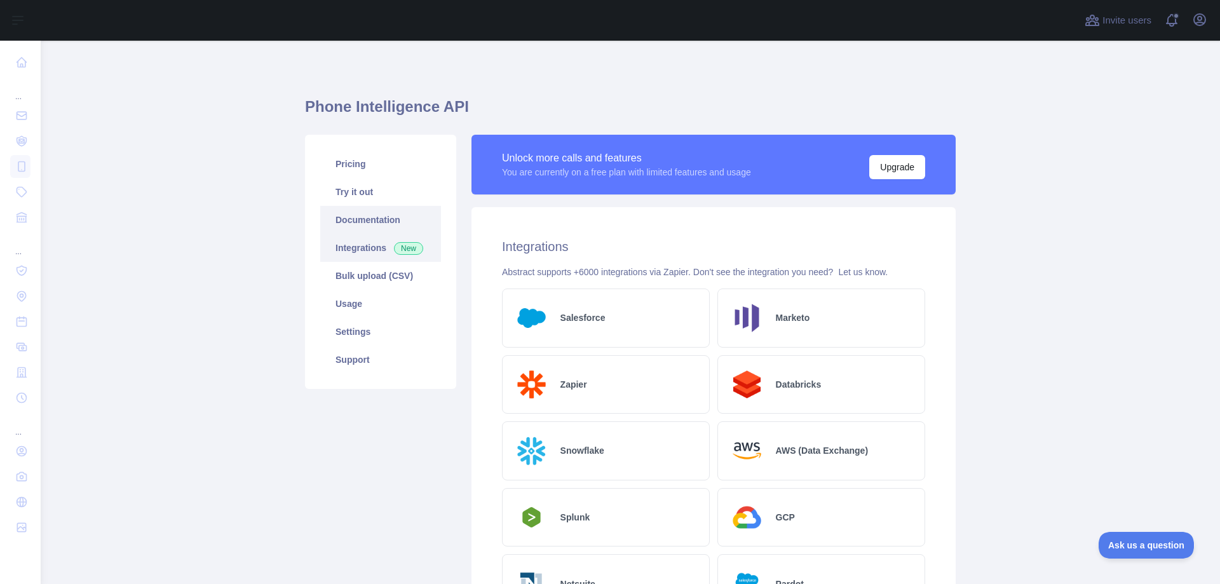
click at [363, 220] on link "Documentation" at bounding box center [380, 220] width 121 height 28
click at [399, 195] on link "Try it out" at bounding box center [380, 192] width 121 height 28
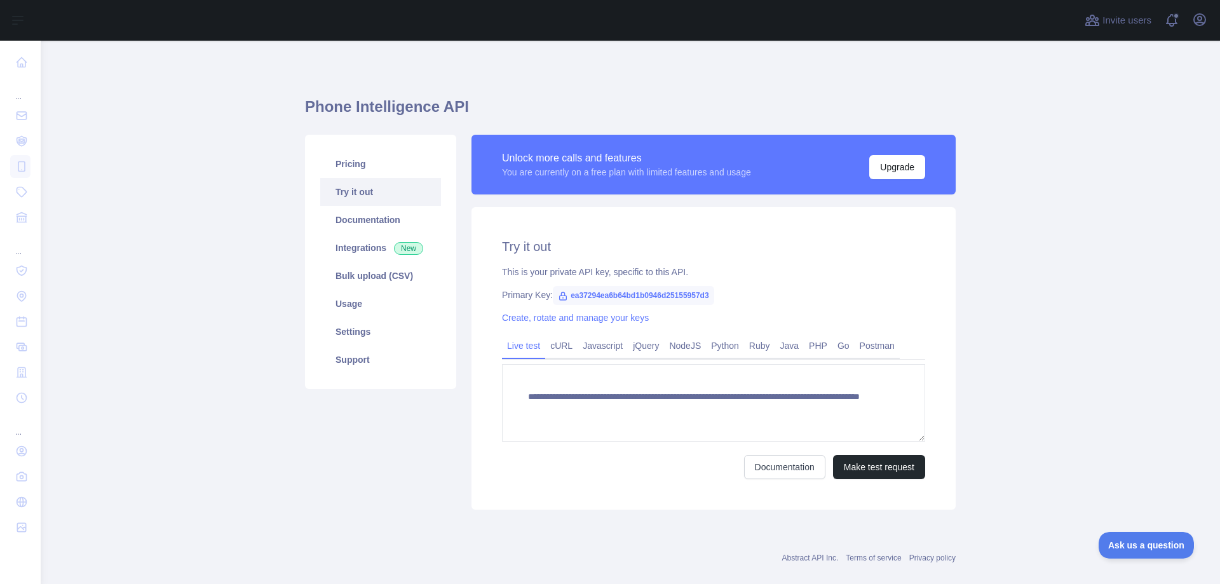
click at [644, 292] on span "ea37294ea6b64bd1b0946d25155957d3" at bounding box center [633, 295] width 161 height 19
copy span "ea37294ea6b64bd1b0946d25155957d3"
click at [365, 293] on link "Usage" at bounding box center [380, 304] width 121 height 28
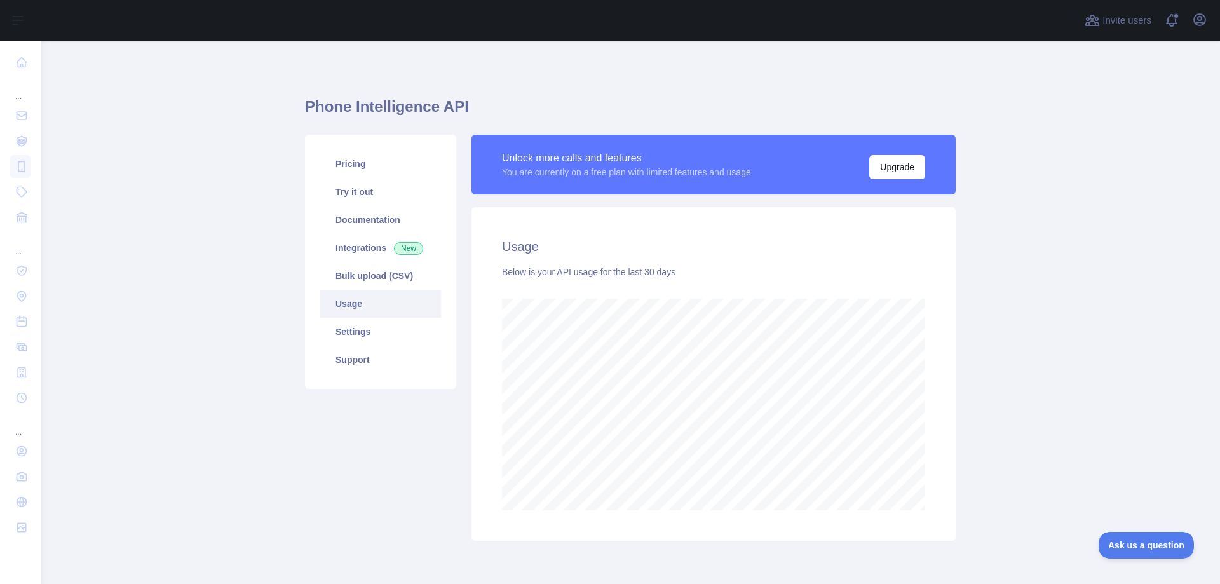
scroll to position [543, 1170]
click at [397, 191] on link "Try it out" at bounding box center [380, 192] width 121 height 28
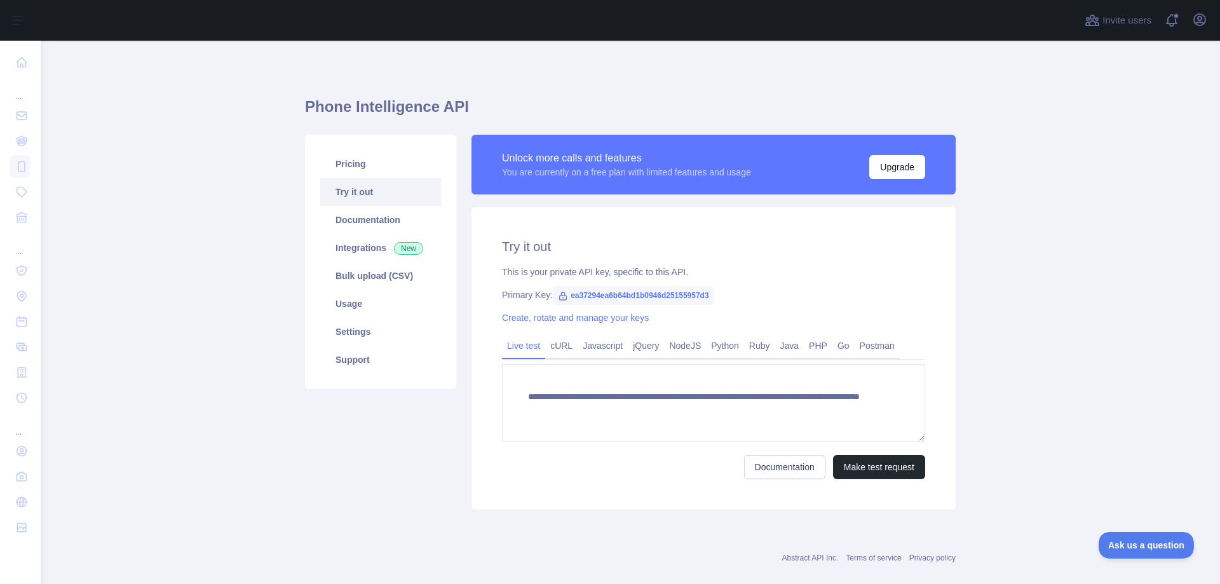
click at [645, 292] on span "ea37294ea6b64bd1b0946d25155957d3" at bounding box center [633, 295] width 161 height 19
copy span "ea37294ea6b64bd1b0946d25155957d3"
click at [356, 299] on link "Usage" at bounding box center [380, 304] width 121 height 28
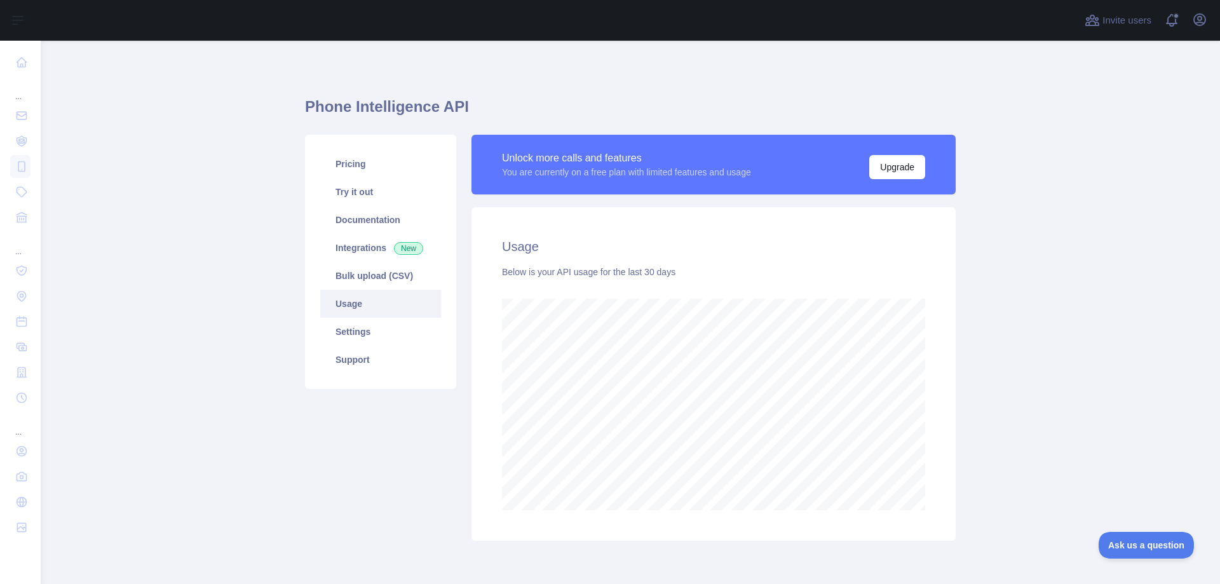
scroll to position [543, 1170]
click at [383, 310] on link "Usage" at bounding box center [380, 304] width 121 height 28
